Goal: Navigation & Orientation: Find specific page/section

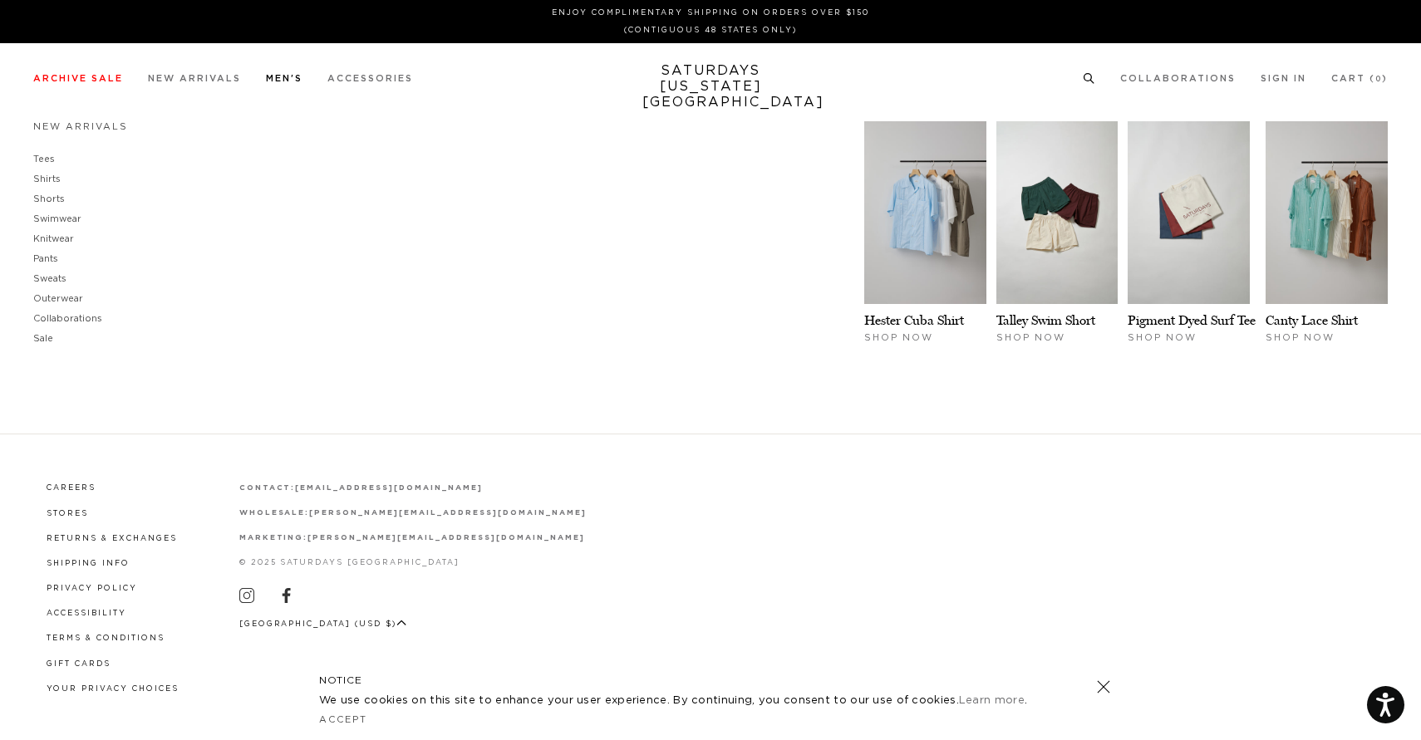
click at [281, 83] on link "Men's" at bounding box center [284, 78] width 37 height 9
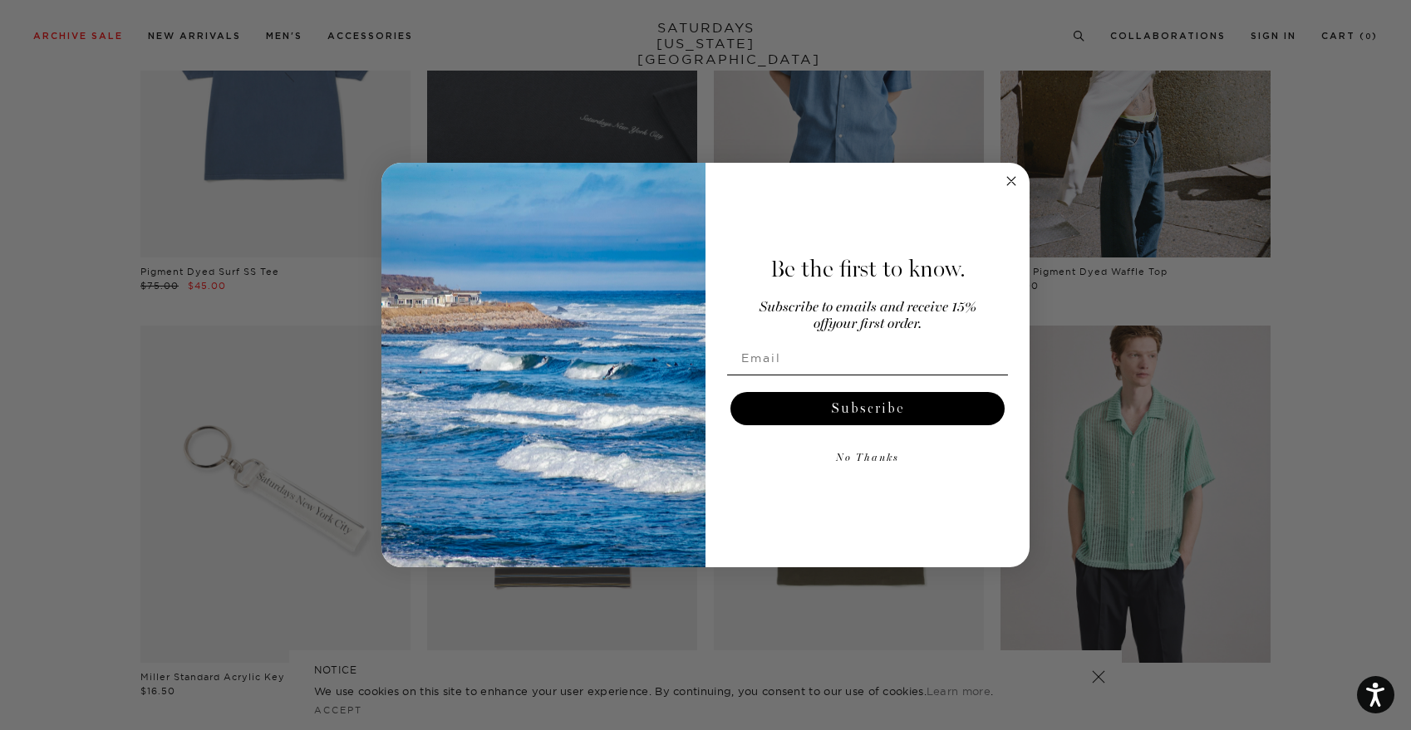
scroll to position [3095, 0]
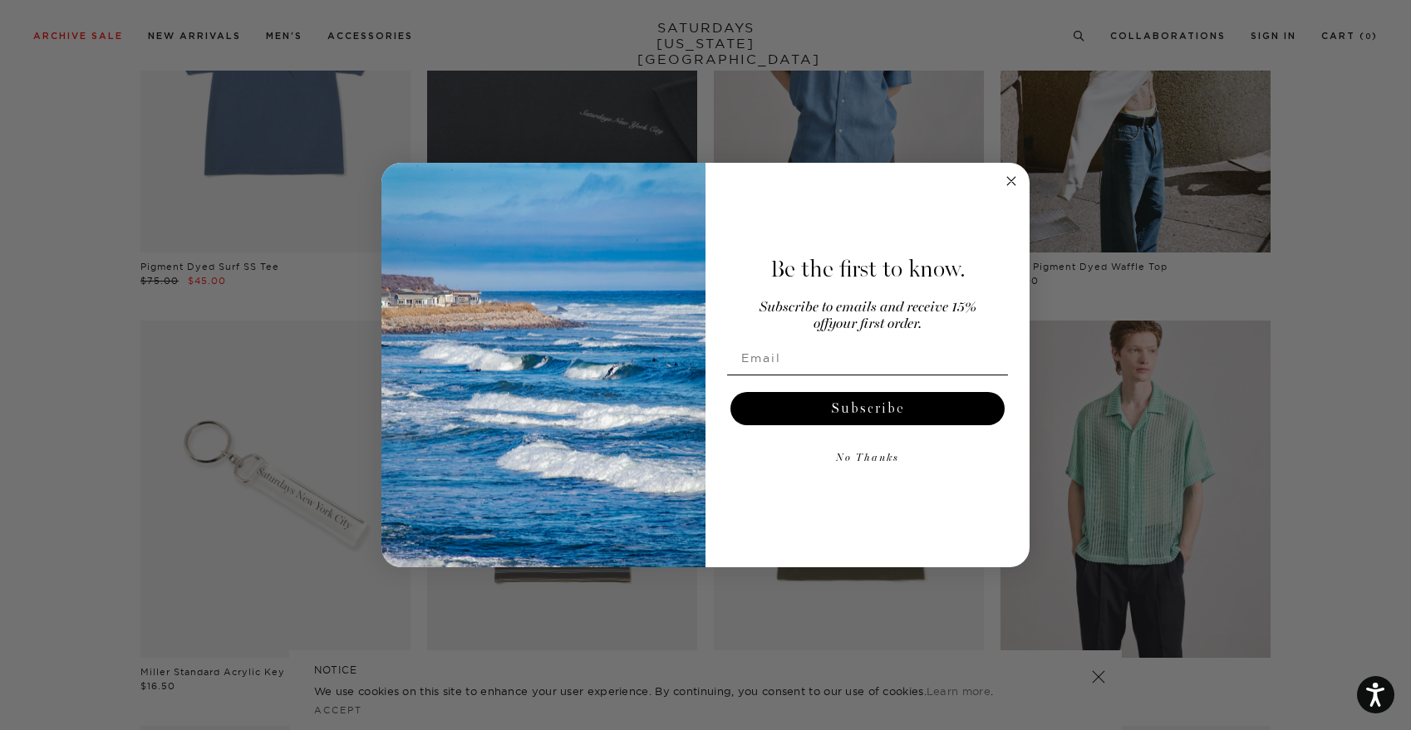
click at [1015, 171] on icon "Close dialog" at bounding box center [1011, 181] width 20 height 20
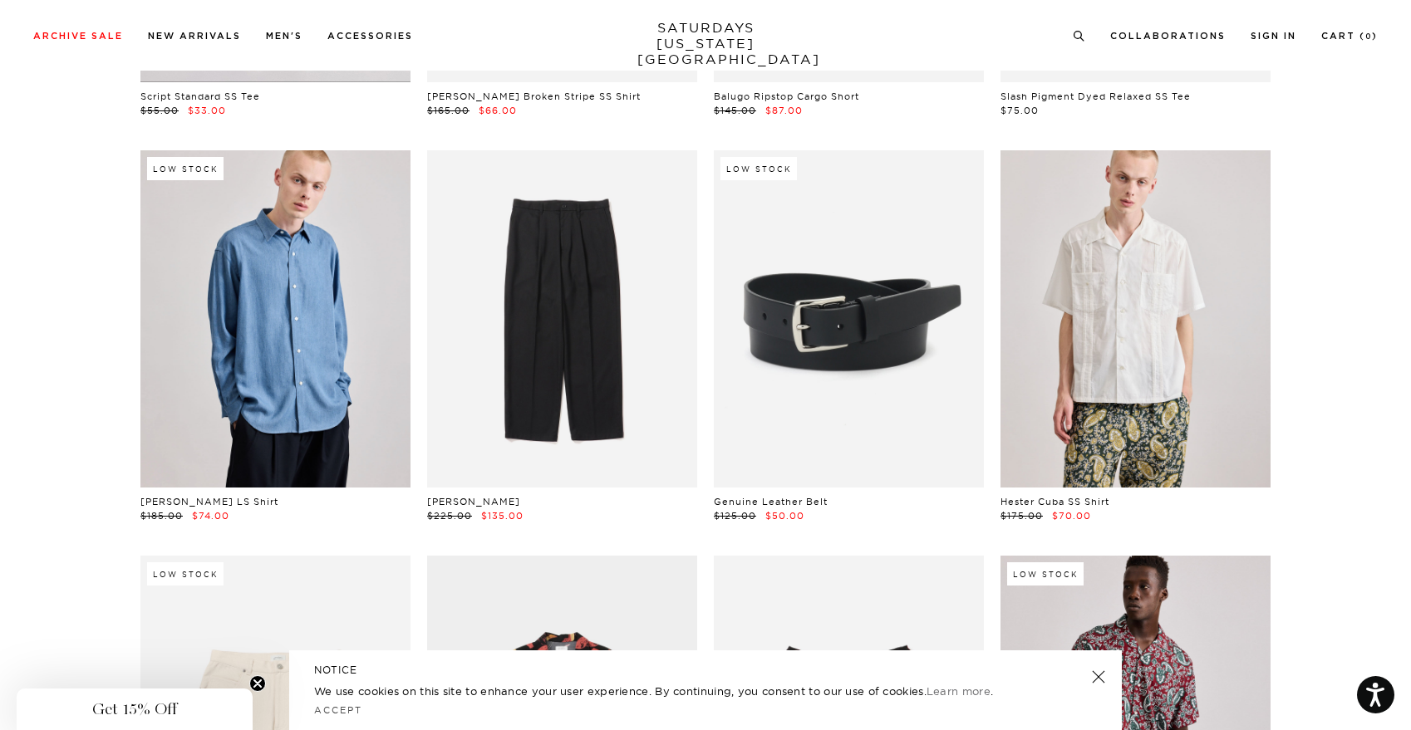
scroll to position [6545, 0]
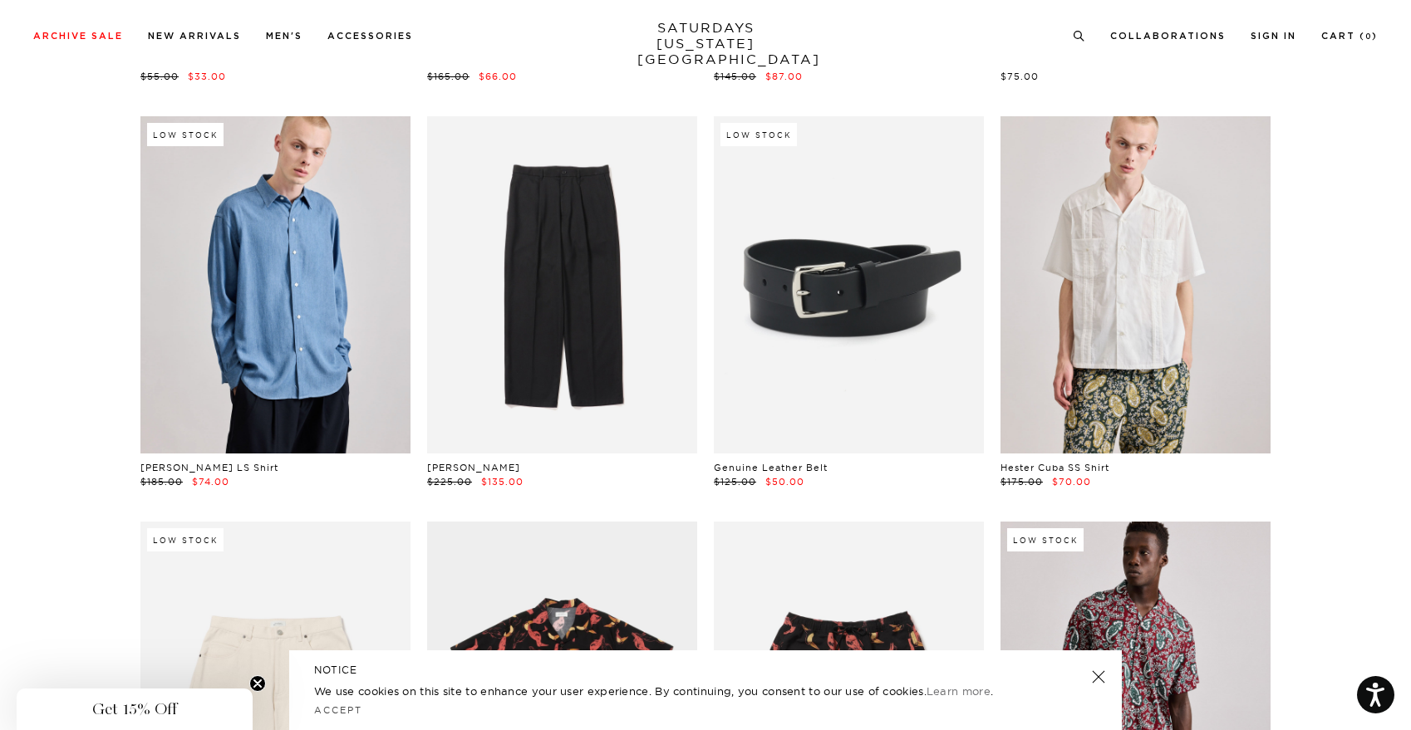
click at [1107, 672] on div "NOTICE We use cookies on this site to enhance your user experience. By continui…" at bounding box center [705, 690] width 832 height 80
click at [1093, 677] on link at bounding box center [1098, 676] width 23 height 23
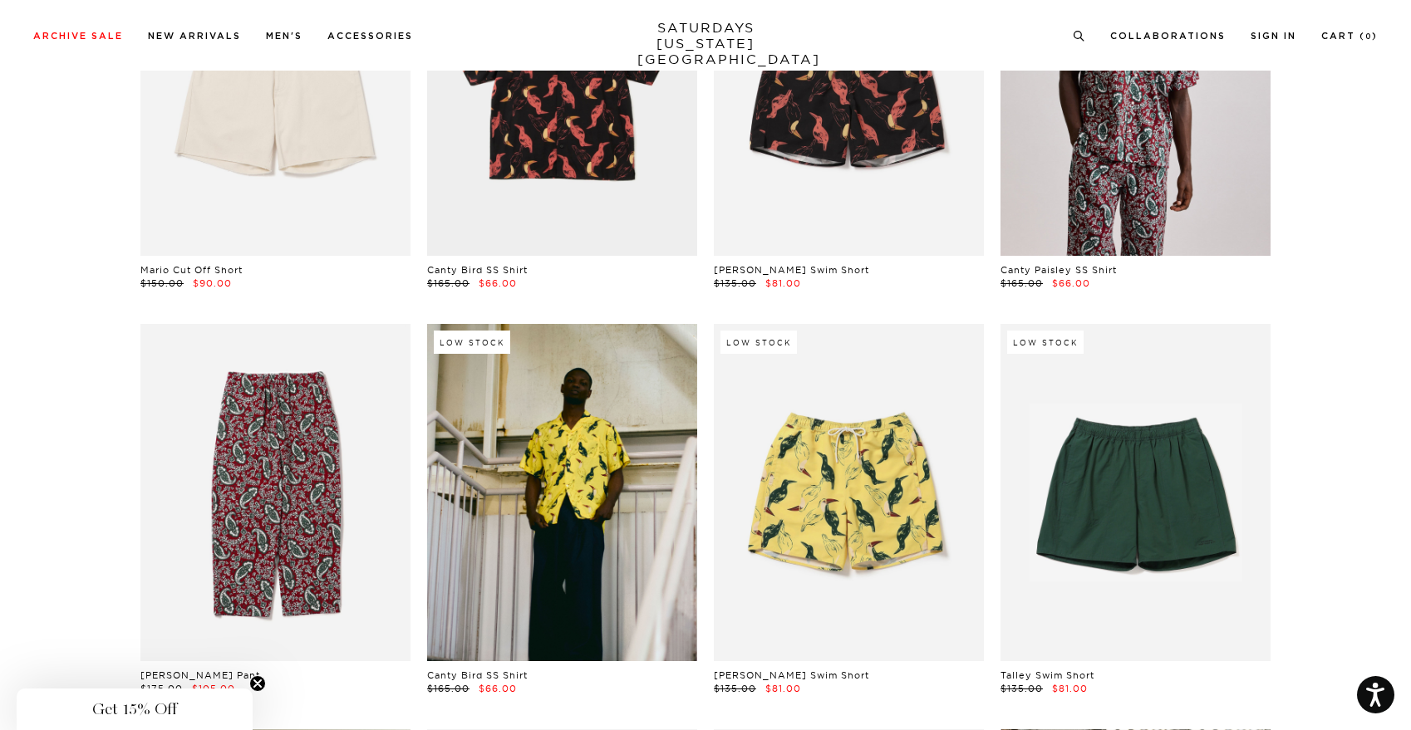
scroll to position [7209, 0]
